Goal: Task Accomplishment & Management: Use online tool/utility

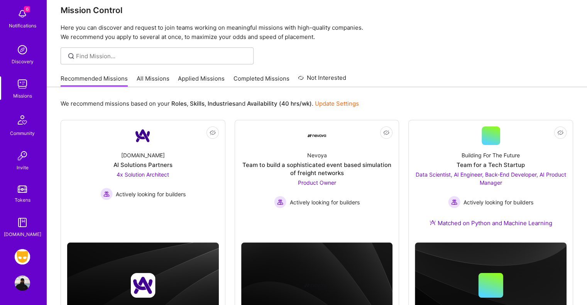
scroll to position [40, 0]
click at [25, 251] on img at bounding box center [22, 255] width 15 height 15
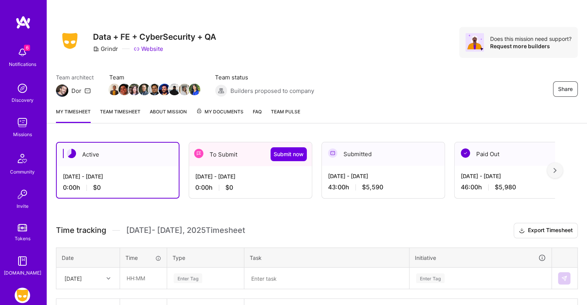
click at [405, 164] on div "Submitted" at bounding box center [383, 154] width 123 height 24
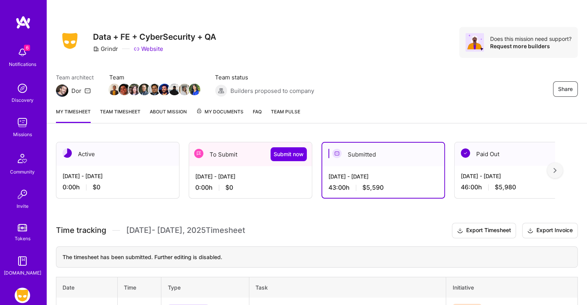
click at [17, 63] on div "Notifications" at bounding box center [22, 64] width 27 height 8
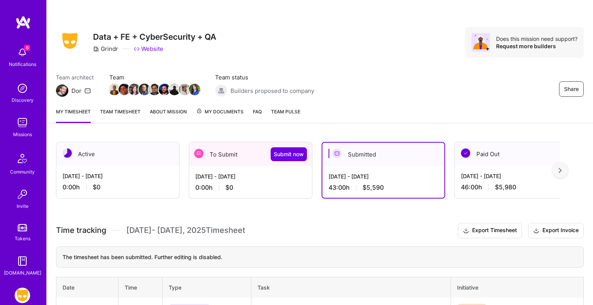
click at [354, 83] on div "6 6 Notifications Discovery Missions Community Invite Tokens [DOMAIN_NAME] Grin…" at bounding box center [296, 235] width 593 height 471
